Goal: Task Accomplishment & Management: Manage account settings

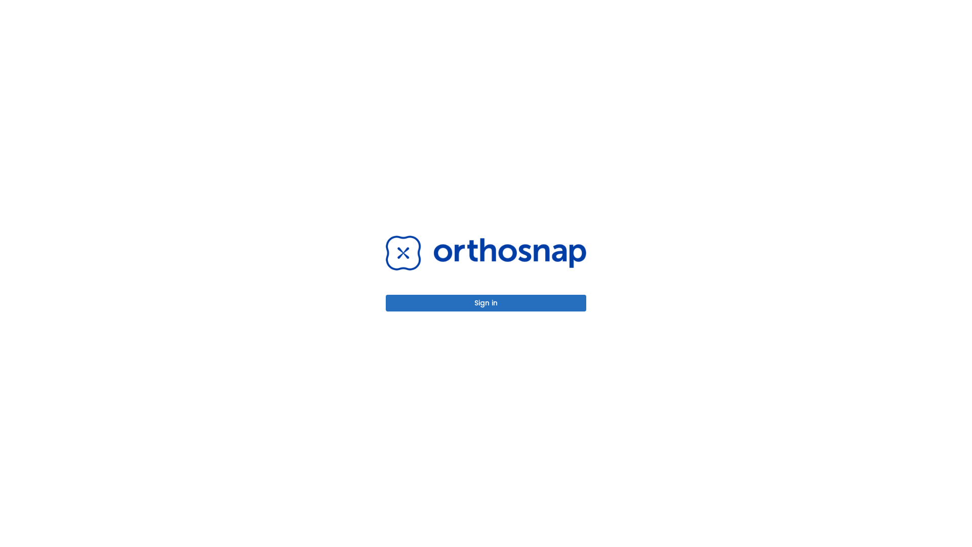
click at [486, 303] on button "Sign in" at bounding box center [486, 303] width 200 height 17
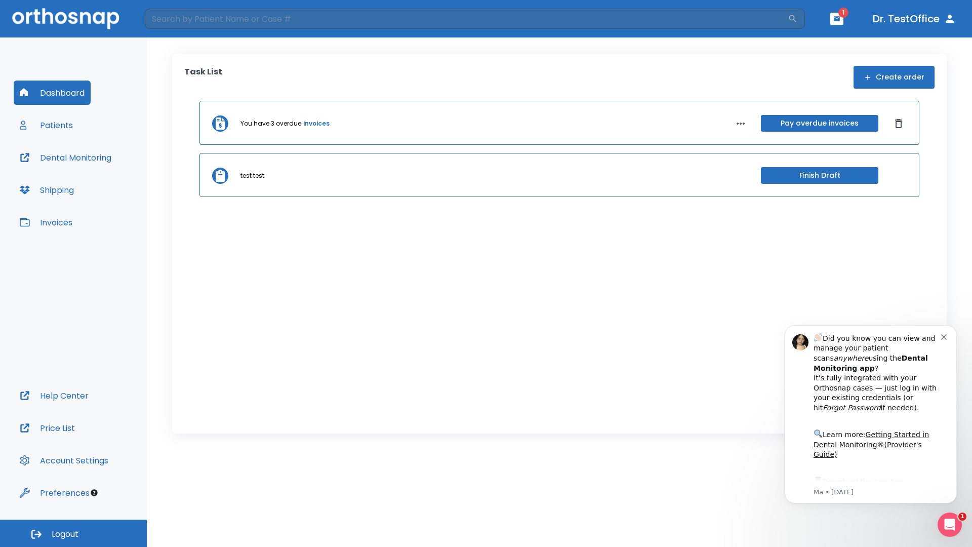
click at [73, 533] on span "Logout" at bounding box center [65, 533] width 27 height 11
